Goal: Complete application form: Complete application form

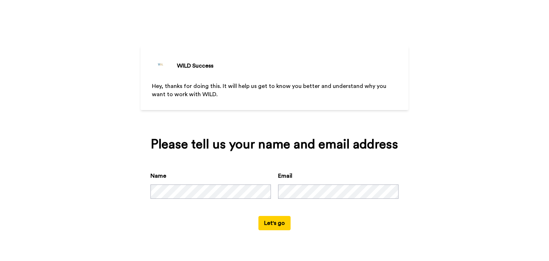
click at [270, 225] on button "Let's go" at bounding box center [274, 223] width 32 height 14
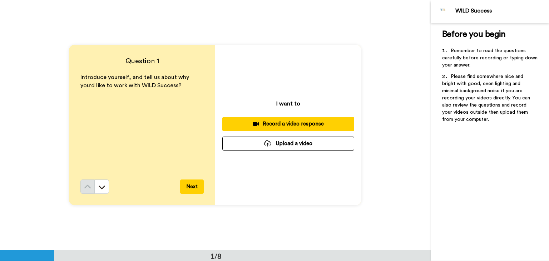
click at [302, 124] on div "Record a video response" at bounding box center [288, 124] width 120 height 8
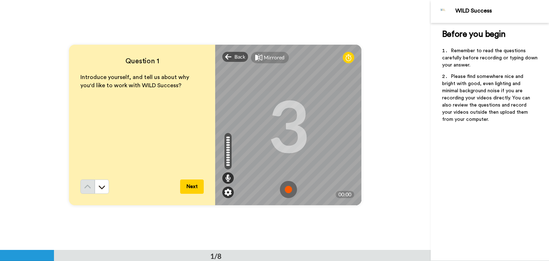
click at [224, 194] on img at bounding box center [227, 192] width 7 height 7
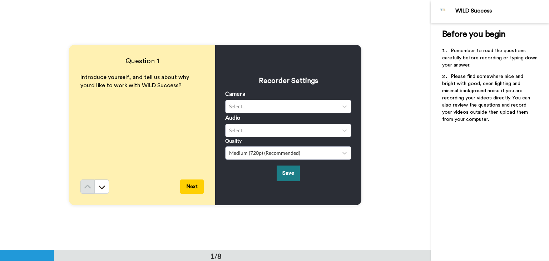
click at [284, 178] on button "Save" at bounding box center [288, 172] width 23 height 15
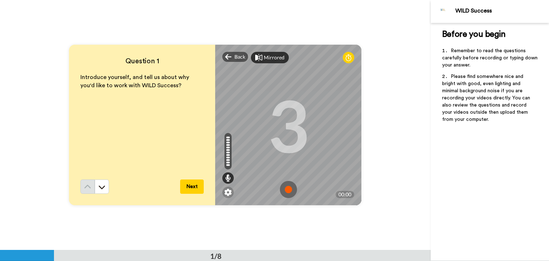
click at [263, 63] on div "Mirrored" at bounding box center [270, 57] width 38 height 11
click at [264, 60] on div "Mirror" at bounding box center [271, 57] width 15 height 7
click at [264, 60] on div "Mirrored" at bounding box center [274, 57] width 21 height 7
click at [264, 60] on div "Mirror" at bounding box center [271, 57] width 15 height 7
click at [264, 60] on div "Mirrored" at bounding box center [274, 57] width 21 height 7
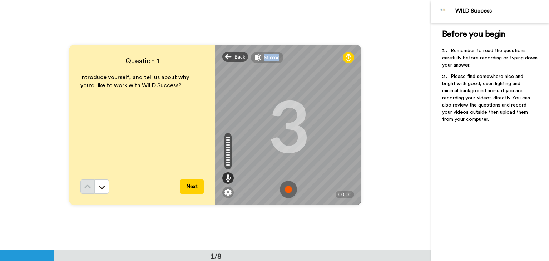
click at [264, 60] on div "Mirror" at bounding box center [271, 57] width 15 height 7
click at [287, 191] on img at bounding box center [288, 189] width 17 height 17
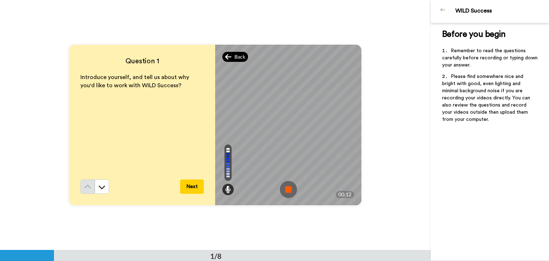
click at [237, 57] on span "Back" at bounding box center [239, 56] width 11 height 7
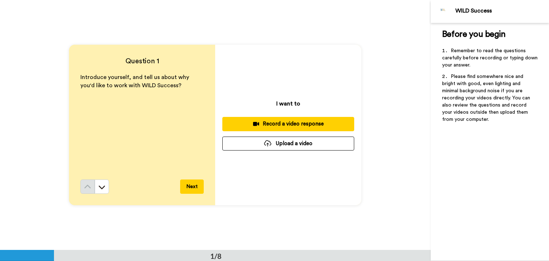
click at [297, 127] on div "Record a video response" at bounding box center [288, 124] width 120 height 8
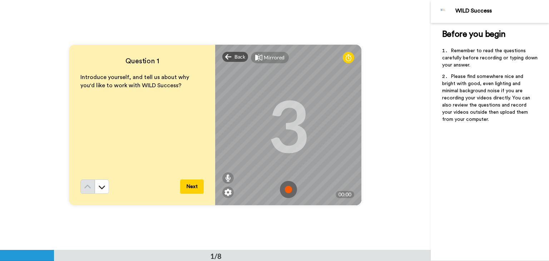
click at [286, 188] on img at bounding box center [288, 189] width 17 height 17
click at [283, 189] on img at bounding box center [288, 189] width 17 height 17
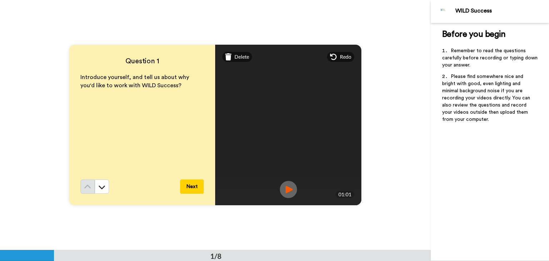
click at [291, 192] on img at bounding box center [288, 189] width 17 height 17
click at [288, 192] on img at bounding box center [288, 189] width 17 height 17
click at [341, 58] on span "Redo" at bounding box center [345, 56] width 11 height 7
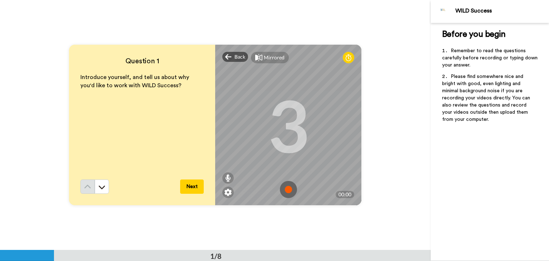
click at [285, 191] on img at bounding box center [288, 189] width 17 height 17
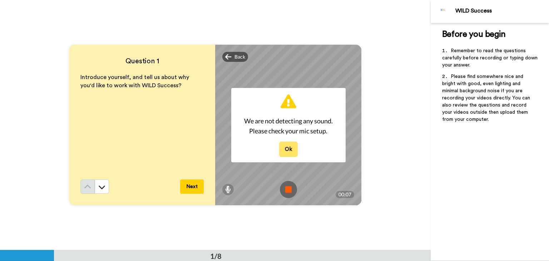
click at [286, 153] on button "Ok" at bounding box center [288, 149] width 19 height 15
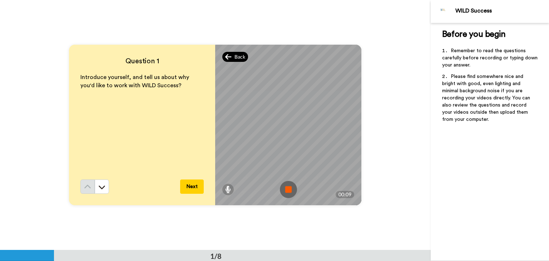
click at [228, 59] on icon at bounding box center [228, 56] width 6 height 7
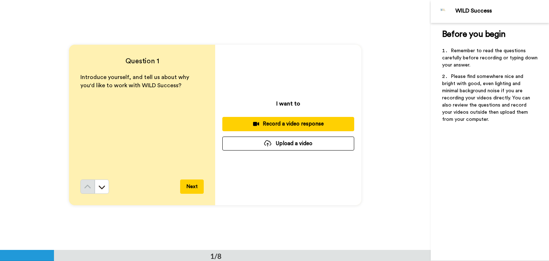
click at [285, 125] on div "Record a video response" at bounding box center [288, 124] width 120 height 8
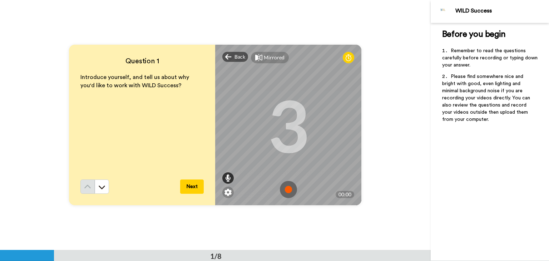
click at [227, 181] on icon at bounding box center [228, 177] width 6 height 7
click at [287, 191] on img at bounding box center [288, 189] width 17 height 17
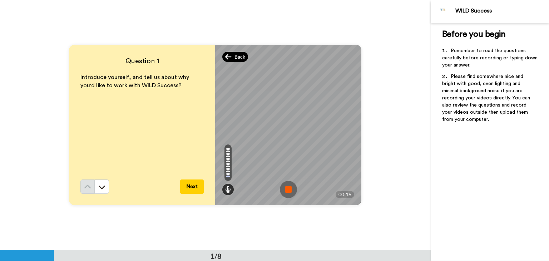
click at [235, 55] on span "Back" at bounding box center [239, 56] width 11 height 7
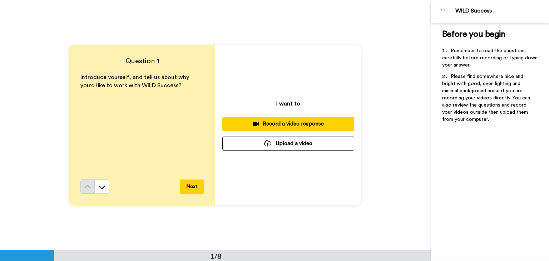
click at [286, 125] on div "Record a video response" at bounding box center [288, 124] width 120 height 8
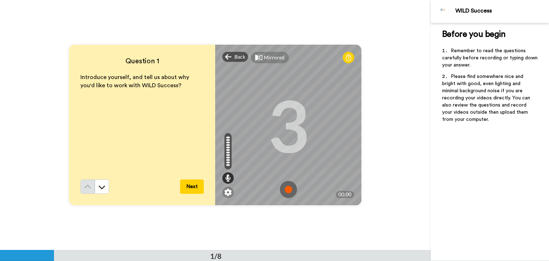
click at [285, 192] on img at bounding box center [288, 189] width 17 height 17
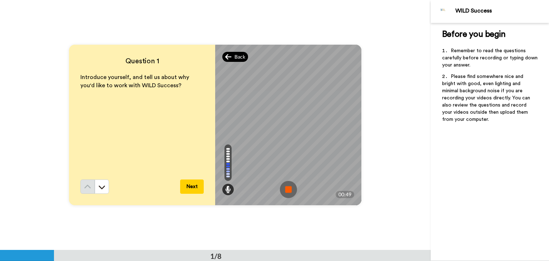
click at [229, 60] on icon at bounding box center [228, 56] width 6 height 7
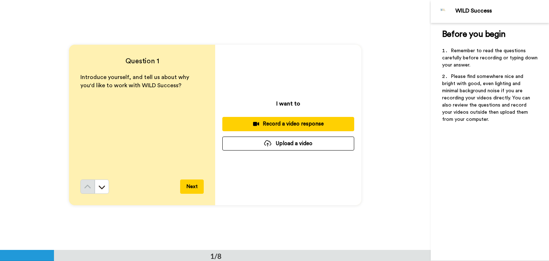
click at [306, 128] on button "Record a video response" at bounding box center [288, 124] width 132 height 14
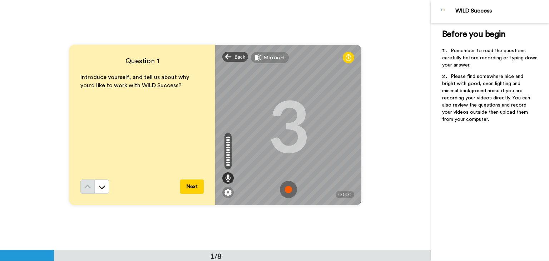
click at [285, 191] on img at bounding box center [288, 189] width 17 height 17
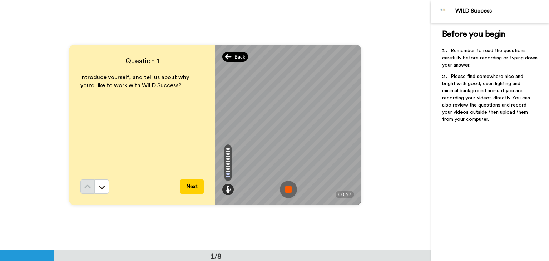
click at [234, 58] on span "Back" at bounding box center [239, 56] width 11 height 7
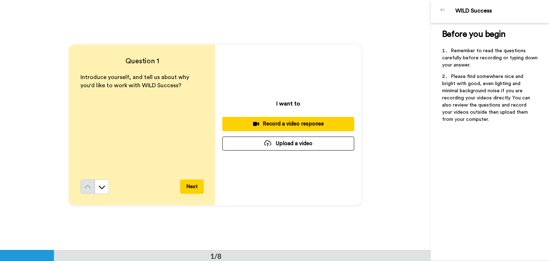
click at [291, 125] on div "Record a video response" at bounding box center [288, 124] width 120 height 8
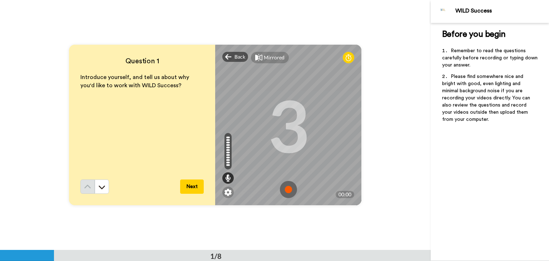
click at [285, 189] on img at bounding box center [288, 189] width 17 height 17
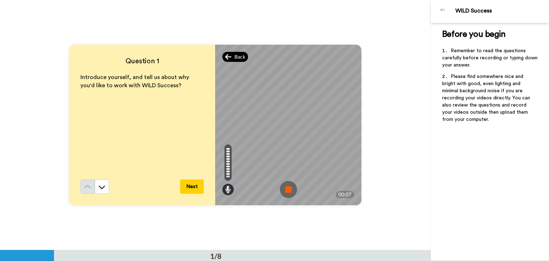
click at [231, 60] on div "Back" at bounding box center [235, 57] width 26 height 10
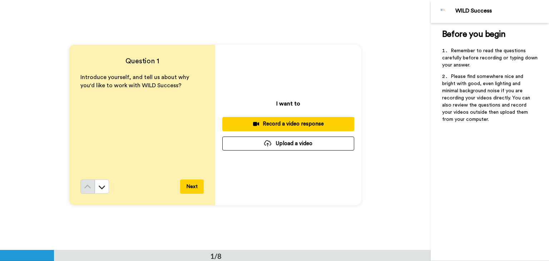
click at [287, 125] on div "Record a video response" at bounding box center [288, 124] width 120 height 8
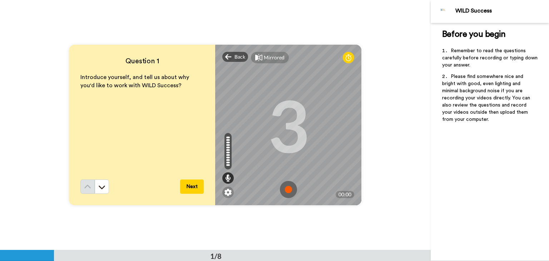
click at [287, 189] on img at bounding box center [288, 189] width 17 height 17
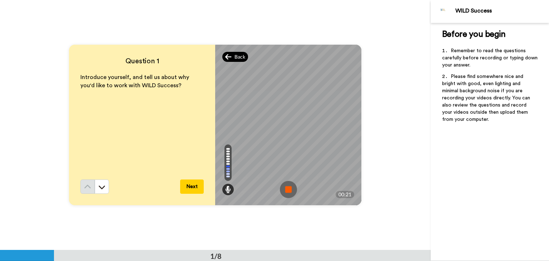
click at [232, 61] on div "Back" at bounding box center [235, 57] width 26 height 10
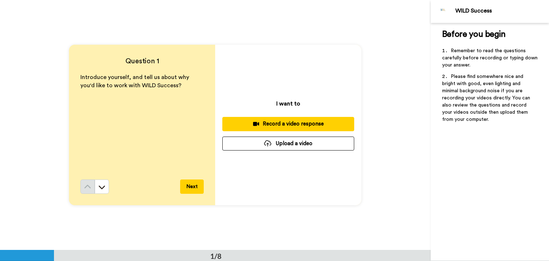
click at [312, 126] on div "Record a video response" at bounding box center [288, 124] width 120 height 8
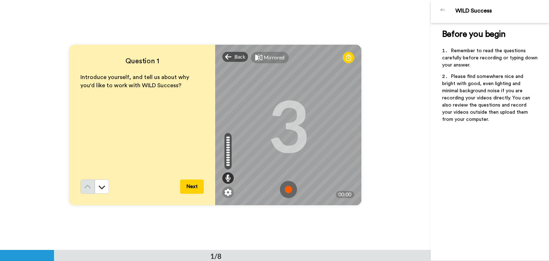
click at [287, 192] on img at bounding box center [288, 189] width 17 height 17
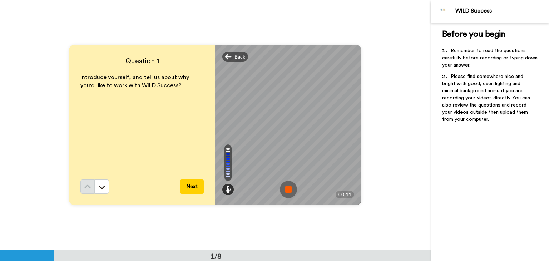
click at [229, 50] on div "Mirrored Redo" at bounding box center [288, 52] width 146 height 14
click at [240, 55] on span "Back" at bounding box center [239, 56] width 11 height 7
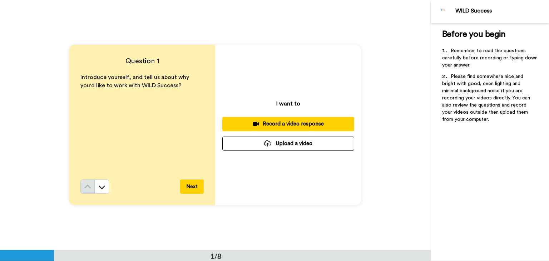
click at [286, 122] on div "Record a video response" at bounding box center [288, 124] width 120 height 8
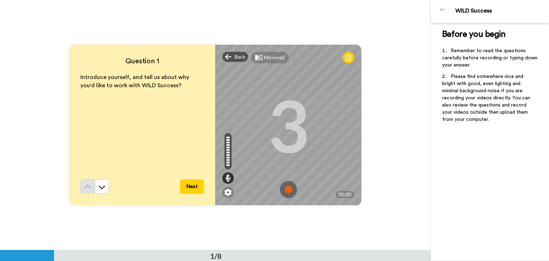
click at [290, 191] on img at bounding box center [288, 189] width 17 height 17
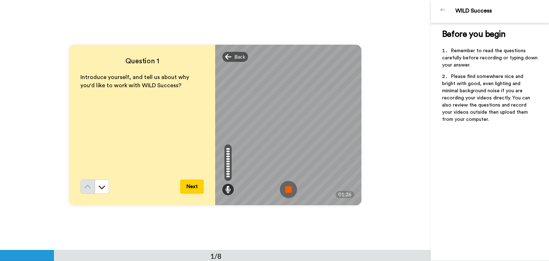
click at [283, 187] on img at bounding box center [288, 189] width 17 height 17
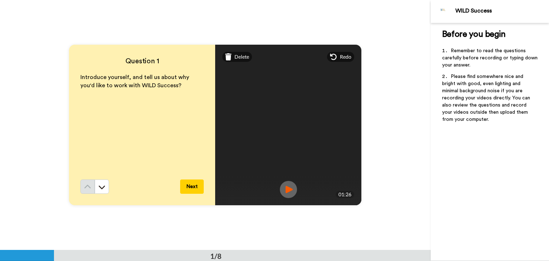
click at [190, 189] on button "Next" at bounding box center [192, 186] width 24 height 14
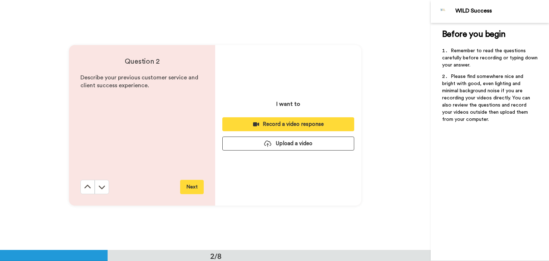
scroll to position [250, 0]
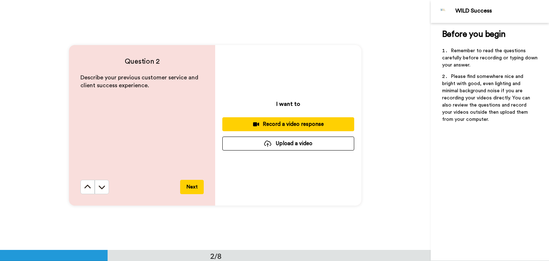
click at [276, 125] on div "Record a video response" at bounding box center [288, 124] width 120 height 8
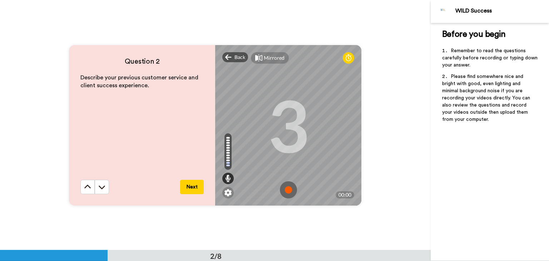
click at [287, 193] on img at bounding box center [288, 189] width 17 height 17
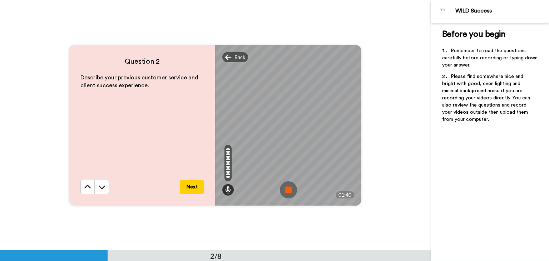
click at [286, 189] on img at bounding box center [288, 189] width 17 height 17
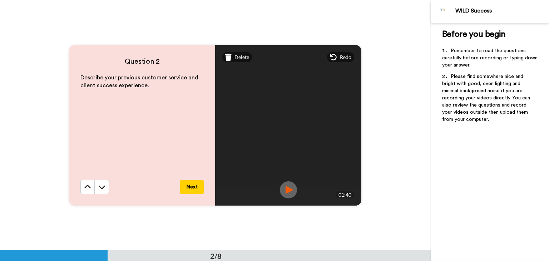
click at [185, 183] on button "Next" at bounding box center [192, 187] width 24 height 14
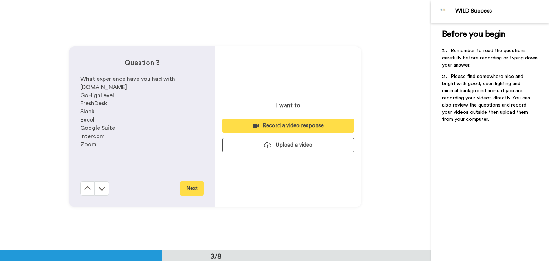
scroll to position [500, 0]
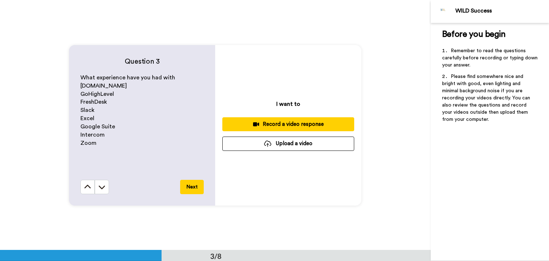
click at [323, 126] on div "Record a video response" at bounding box center [288, 124] width 120 height 8
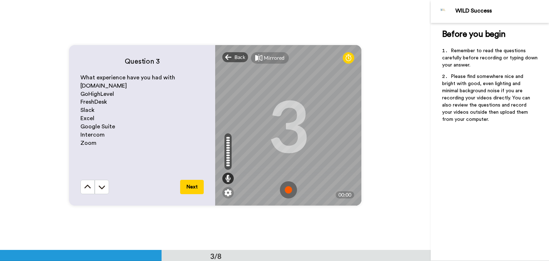
click at [287, 189] on img at bounding box center [288, 189] width 17 height 17
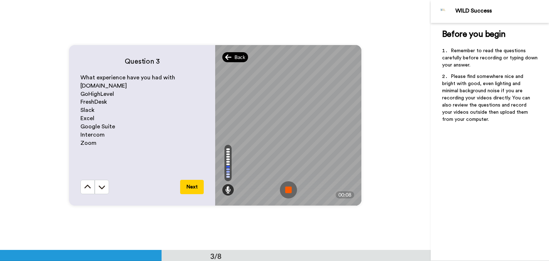
click at [238, 59] on span "Back" at bounding box center [239, 57] width 11 height 7
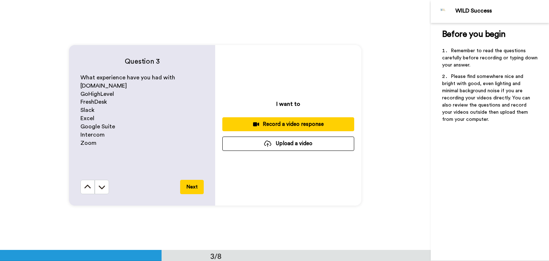
click at [307, 122] on div "Record a video response" at bounding box center [288, 124] width 120 height 8
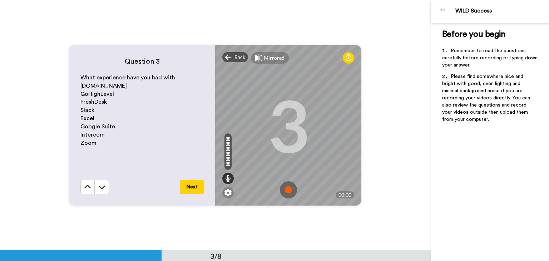
click at [280, 186] on img at bounding box center [288, 189] width 17 height 17
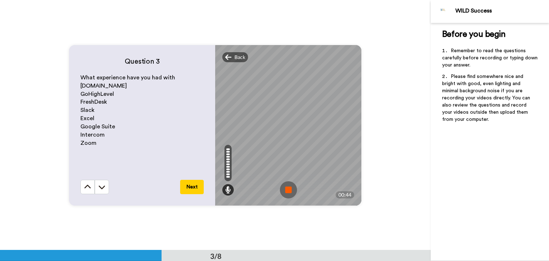
click at [286, 188] on img at bounding box center [288, 189] width 17 height 17
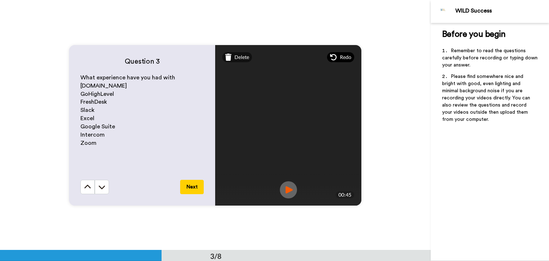
click at [340, 61] on div "Redo" at bounding box center [340, 57] width 27 height 10
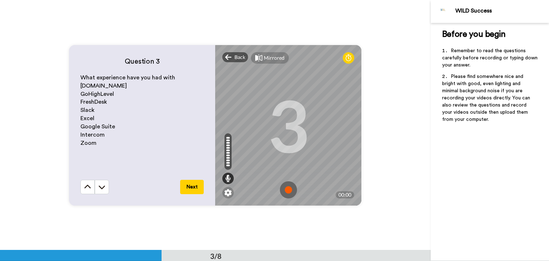
click at [286, 192] on img at bounding box center [288, 189] width 17 height 17
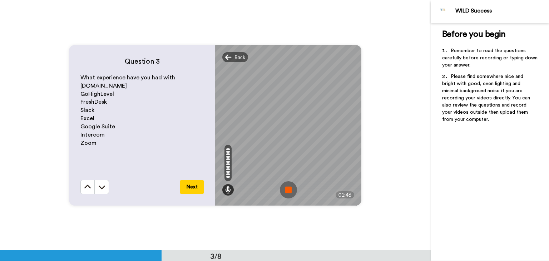
click at [280, 191] on img at bounding box center [288, 189] width 17 height 17
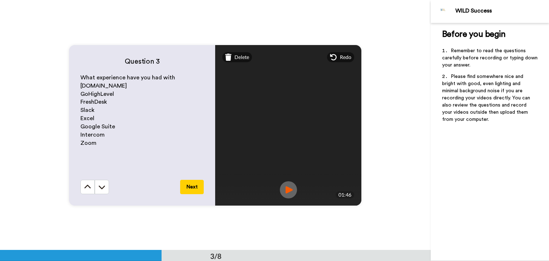
click at [192, 185] on button "Next" at bounding box center [192, 187] width 24 height 14
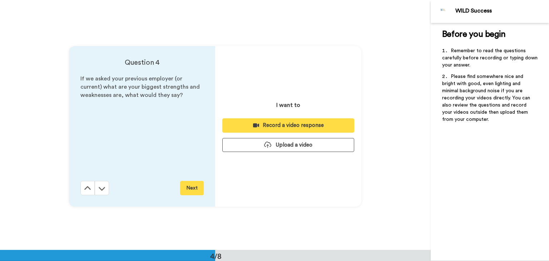
scroll to position [749, 0]
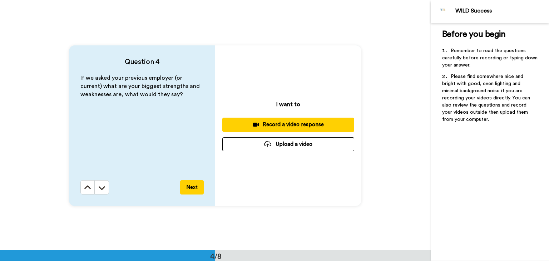
click at [299, 126] on div "Record a video response" at bounding box center [288, 125] width 120 height 8
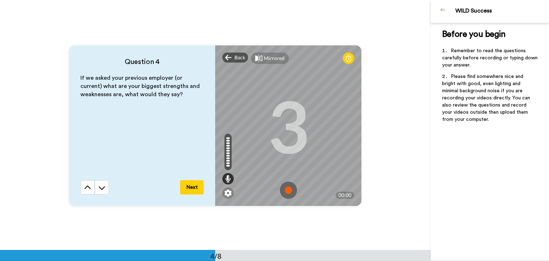
click at [286, 191] on img at bounding box center [288, 190] width 17 height 17
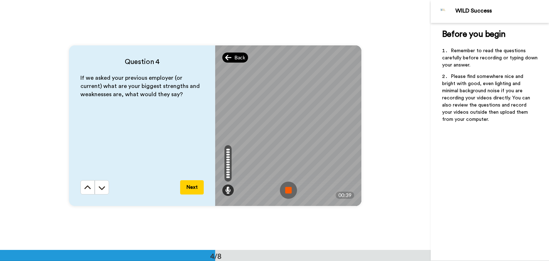
click at [227, 60] on icon at bounding box center [228, 57] width 6 height 7
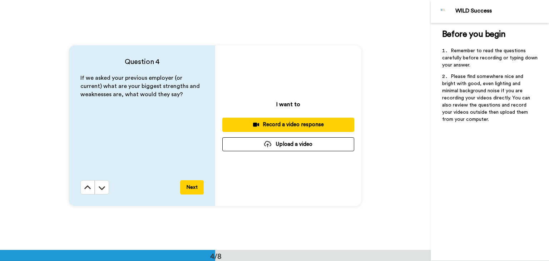
click at [281, 121] on div "Record a video response" at bounding box center [288, 125] width 120 height 8
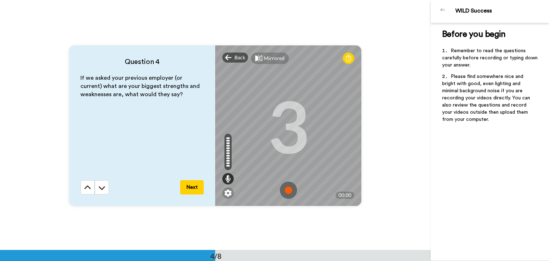
click at [289, 192] on img at bounding box center [288, 190] width 17 height 17
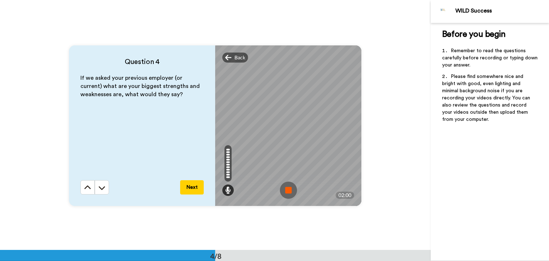
click at [285, 188] on img at bounding box center [288, 190] width 17 height 17
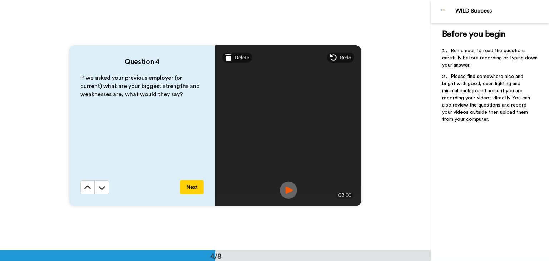
click at [192, 186] on button "Next" at bounding box center [192, 187] width 24 height 14
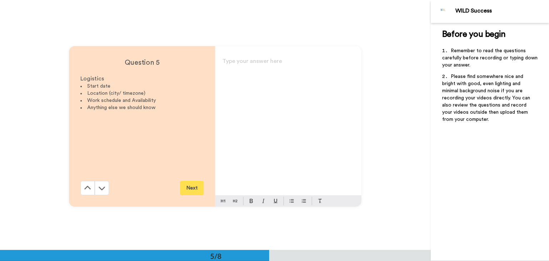
scroll to position [999, 0]
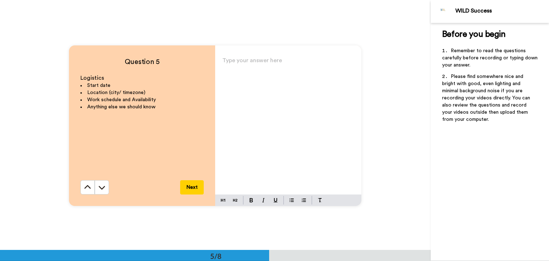
click at [286, 81] on div "Type your answer here ﻿" at bounding box center [288, 124] width 146 height 139
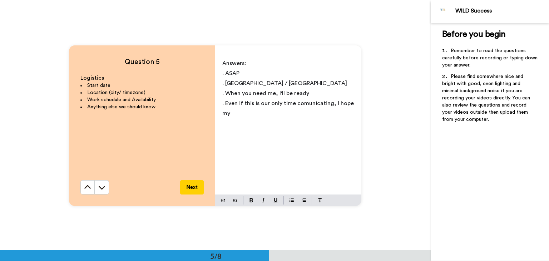
click at [317, 104] on span ". Even if this is our only time comunicating, I hope my" at bounding box center [288, 108] width 133 height 16
drag, startPoint x: 289, startPoint y: 112, endPoint x: 286, endPoint y: 114, distance: 3.9
click at [286, 114] on p ". Even if this is our only time communicating, I hope my" at bounding box center [288, 108] width 132 height 20
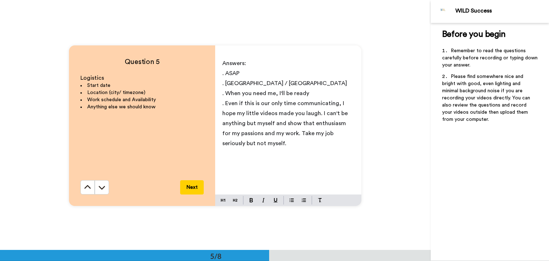
click at [293, 82] on p ". [GEOGRAPHIC_DATA] / [GEOGRAPHIC_DATA]" at bounding box center [288, 83] width 132 height 10
click at [296, 81] on p ". [GEOGRAPHIC_DATA] / [GEOGRAPHIC_DATA] /" at bounding box center [288, 83] width 132 height 10
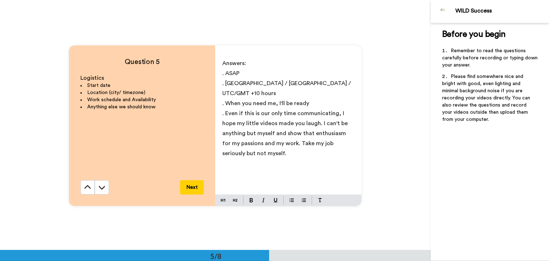
click at [304, 83] on span ". [GEOGRAPHIC_DATA] / [GEOGRAPHIC_DATA] / UTC/GMT +10 hours" at bounding box center [288, 88] width 132 height 16
click at [270, 143] on p ". Even if this is our only time communicating, I hope my little videos made you…" at bounding box center [288, 133] width 132 height 50
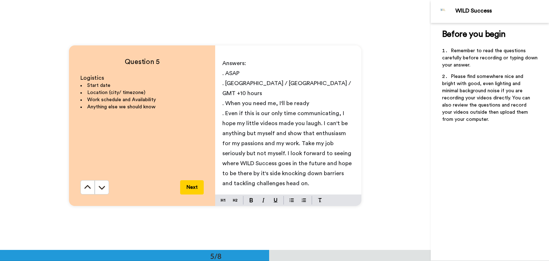
scroll to position [1, 0]
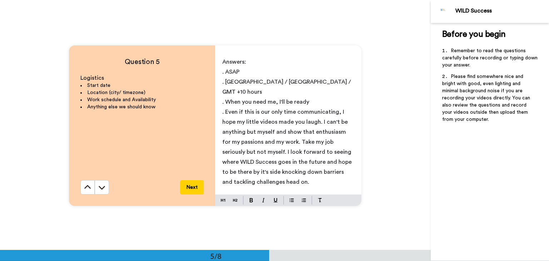
click at [199, 182] on button "Next" at bounding box center [192, 187] width 24 height 14
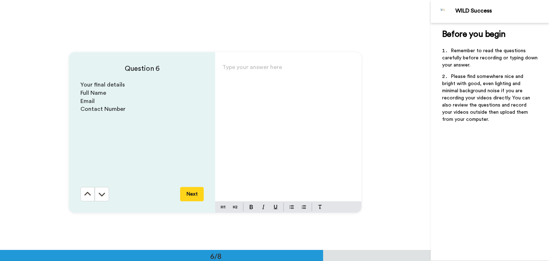
scroll to position [1249, 0]
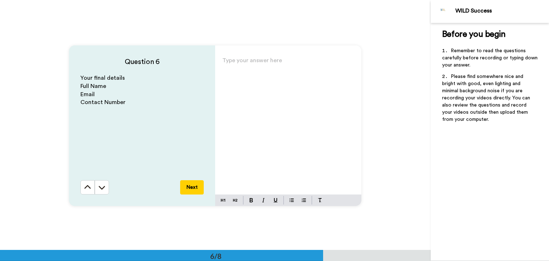
click at [259, 69] on div "Type your answer here ﻿" at bounding box center [288, 124] width 146 height 139
click at [231, 82] on span "0423733236" at bounding box center [239, 83] width 34 height 6
click at [197, 187] on button "Next" at bounding box center [192, 187] width 24 height 14
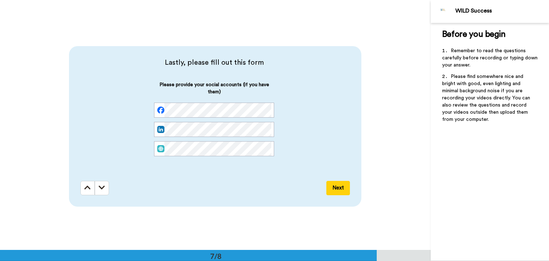
scroll to position [1499, 0]
click at [334, 186] on button "Next" at bounding box center [338, 187] width 24 height 14
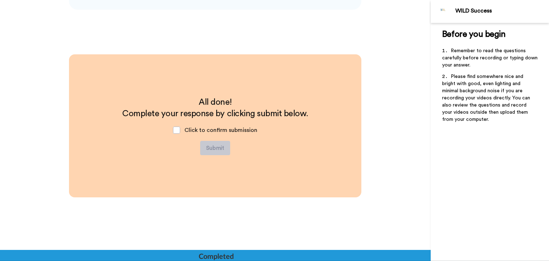
scroll to position [1696, 0]
click at [173, 128] on span at bounding box center [176, 129] width 7 height 7
click at [207, 149] on button "Submit" at bounding box center [215, 147] width 30 height 14
